Goal: Transaction & Acquisition: Subscribe to service/newsletter

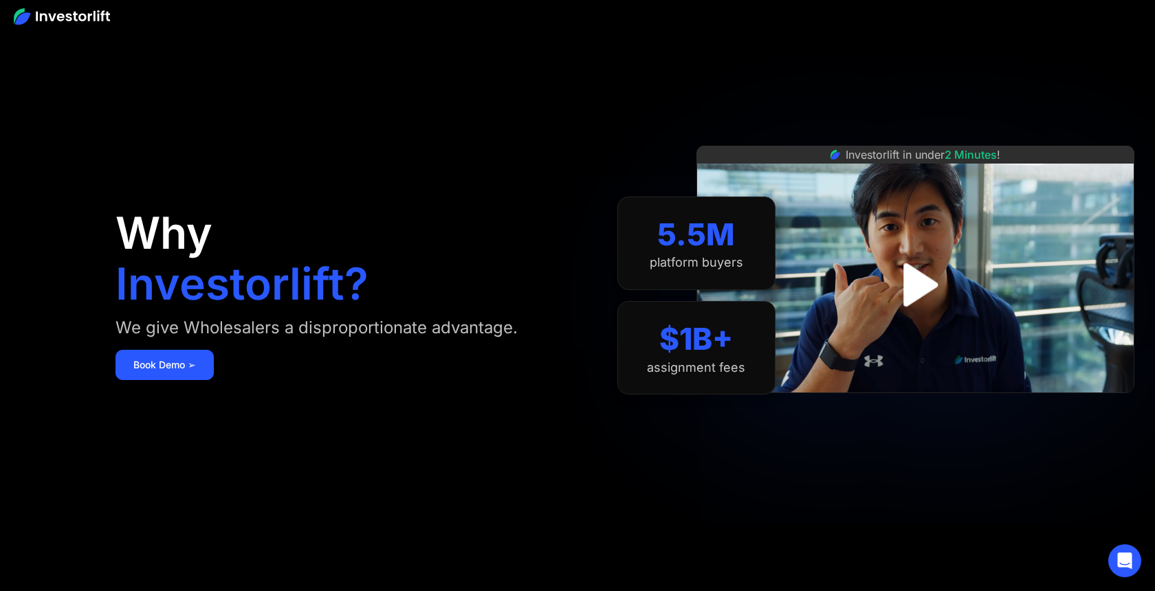
click at [70, 31] on aside "Why Investorlift? We give Wholesalers a disproportionate advantage. Book Demo ➢…" at bounding box center [577, 295] width 1155 height 591
click at [68, 21] on img at bounding box center [62, 16] width 96 height 16
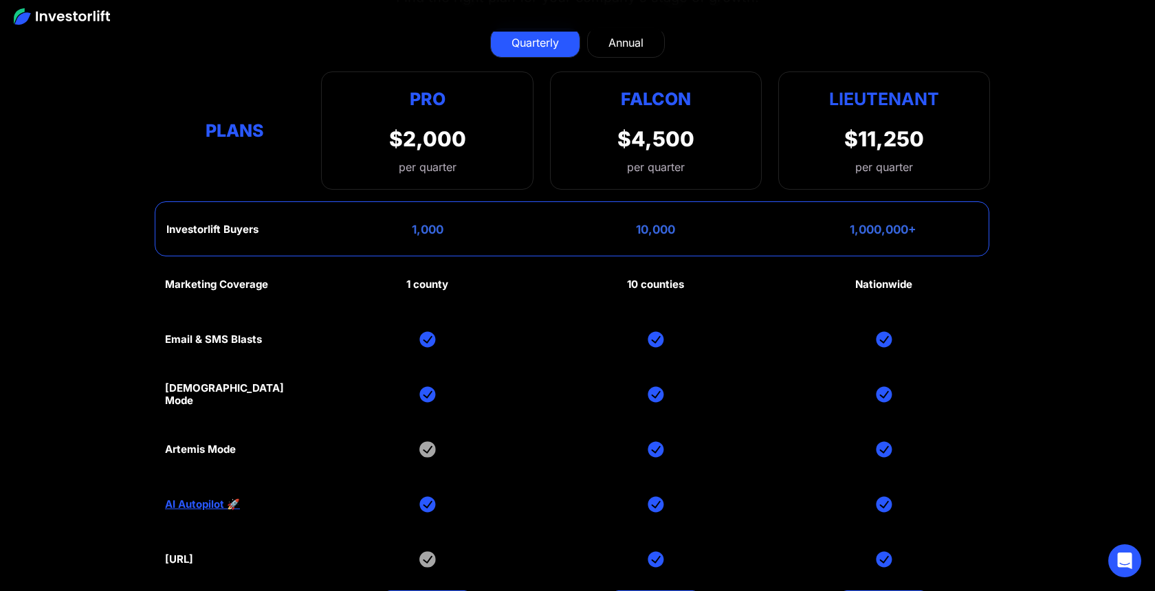
scroll to position [6514, 0]
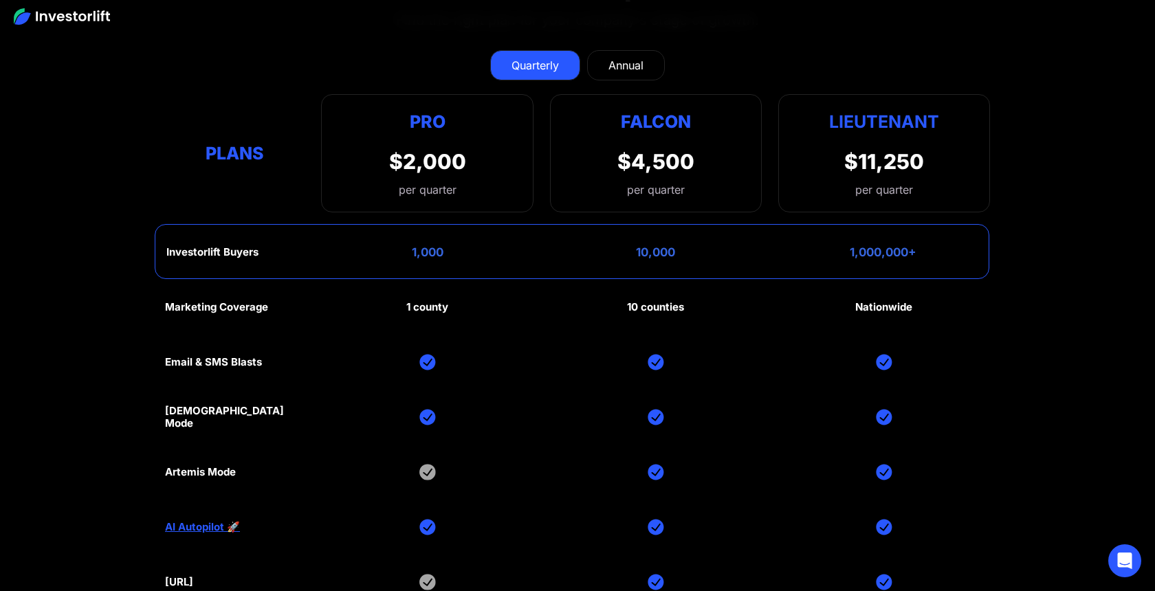
click at [651, 58] on link "Annual" at bounding box center [626, 65] width 78 height 30
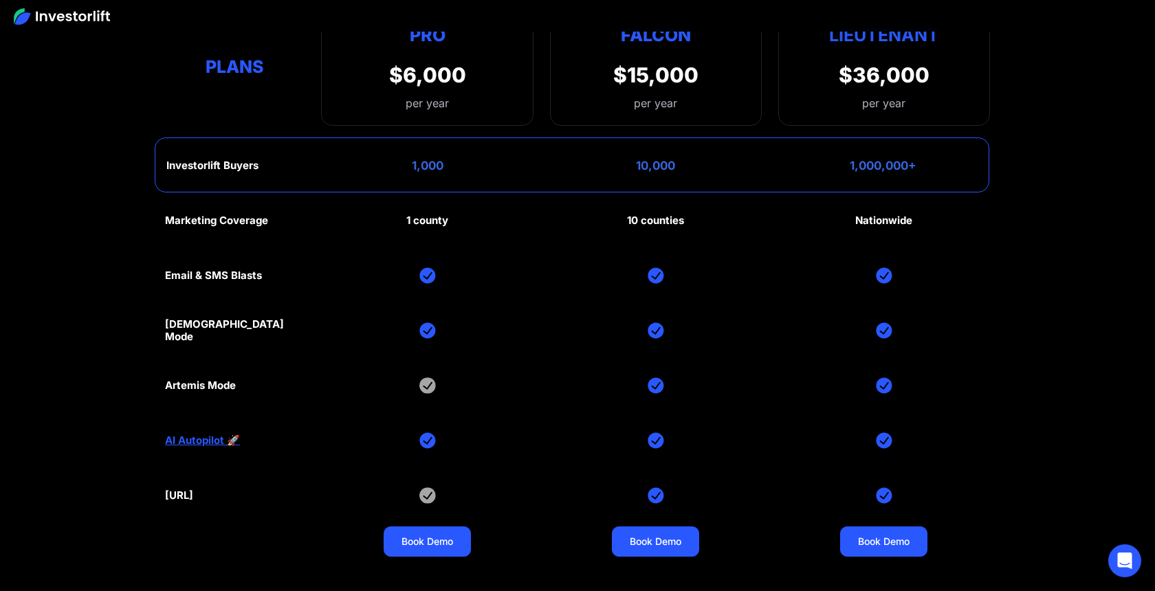
scroll to position [6564, 0]
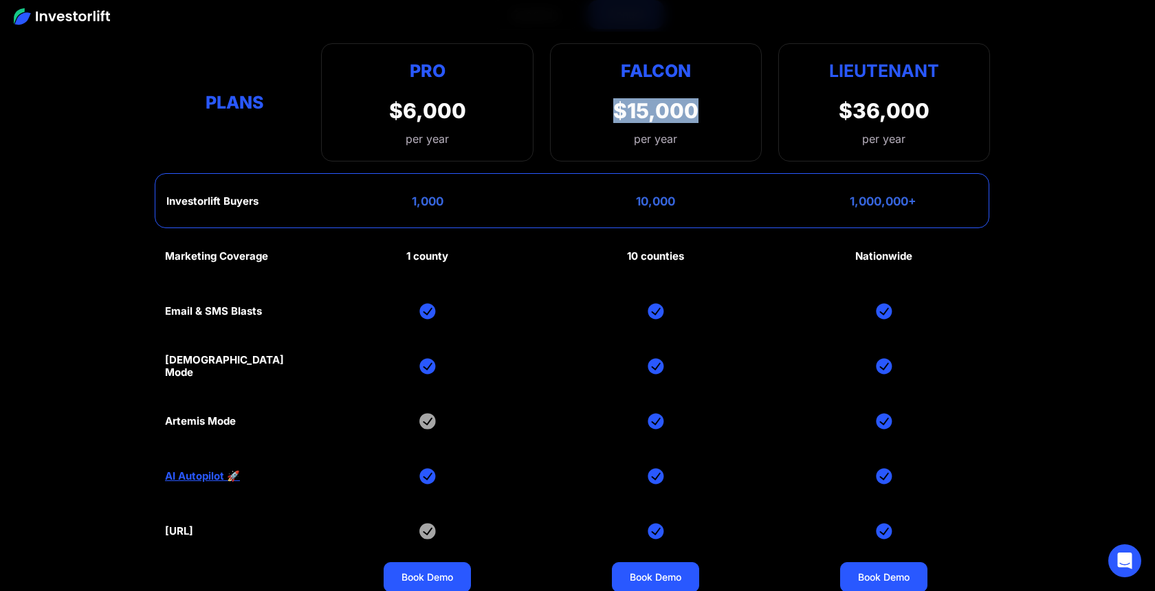
drag, startPoint x: 614, startPoint y: 104, endPoint x: 737, endPoint y: 111, distance: 123.2
click at [737, 111] on div "Falcon $15,000 per year" at bounding box center [656, 102] width 212 height 118
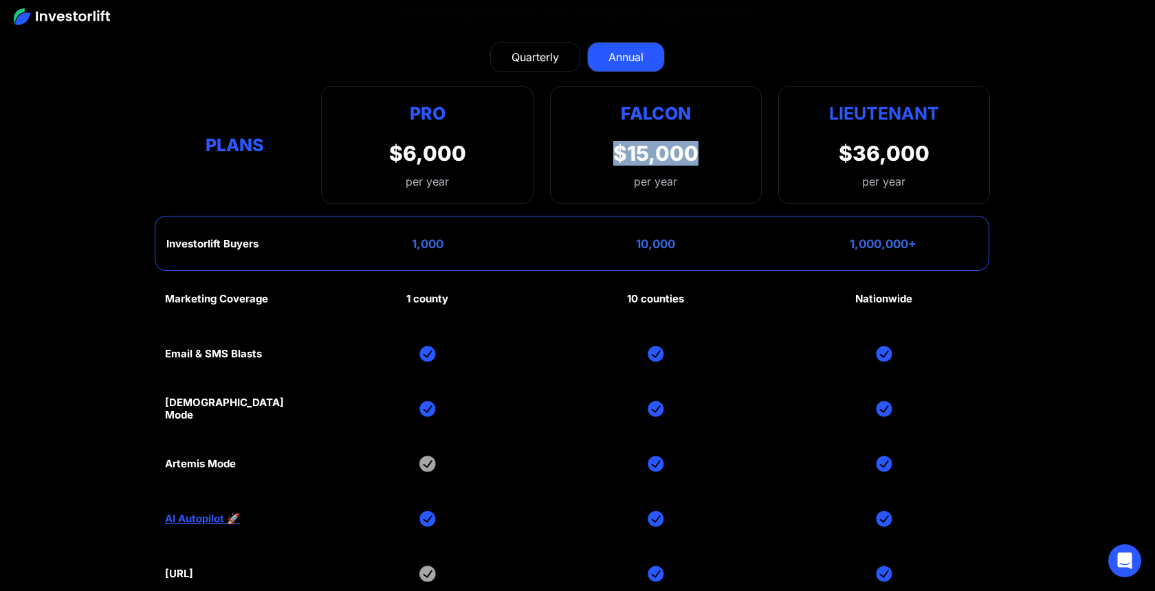
scroll to position [6503, 0]
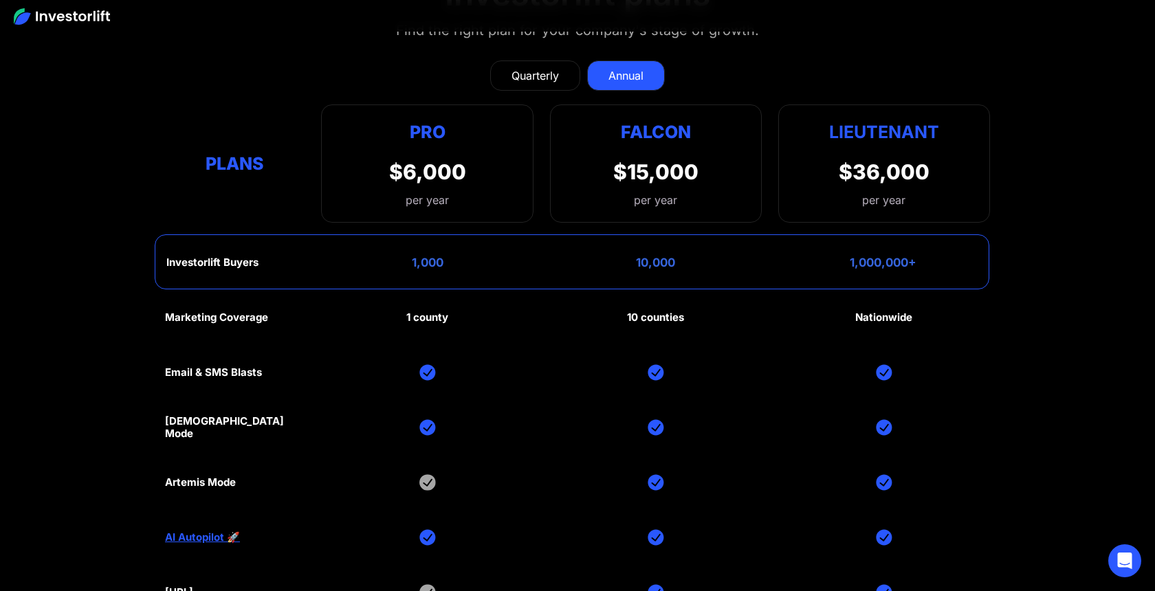
click at [662, 258] on div "10,000" at bounding box center [655, 263] width 39 height 14
click at [696, 263] on div "Investorlift Buyers 1,000 10,000 1,000,000+" at bounding box center [572, 261] width 834 height 55
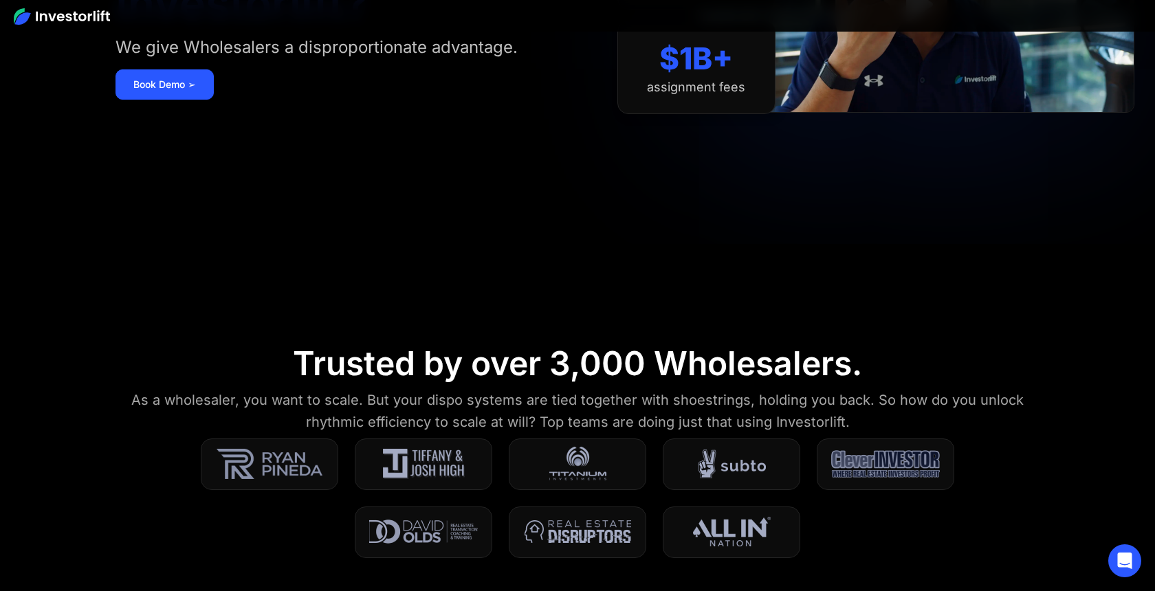
scroll to position [0, 0]
